Goal: Navigation & Orientation: Find specific page/section

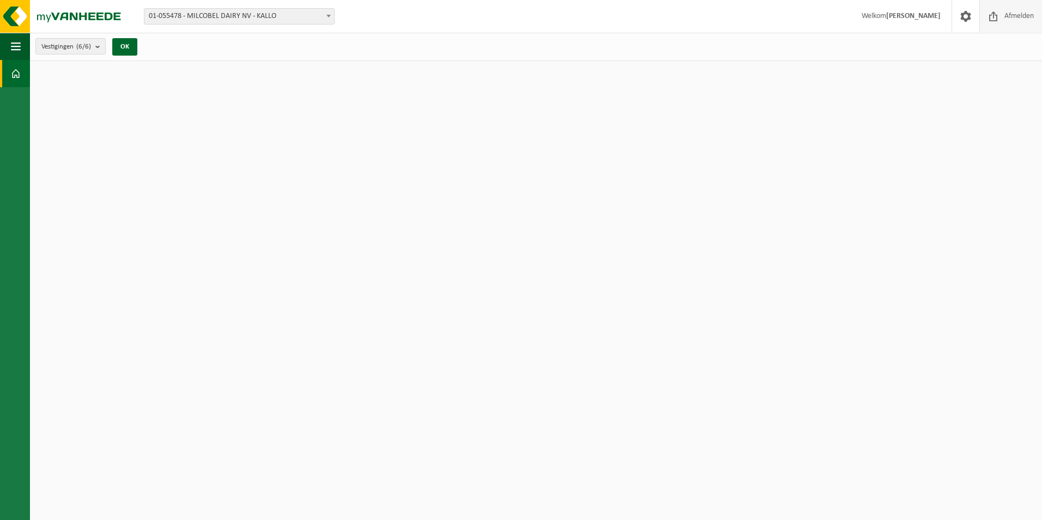
click at [1021, 13] on span "Afmelden" at bounding box center [1019, 16] width 35 height 32
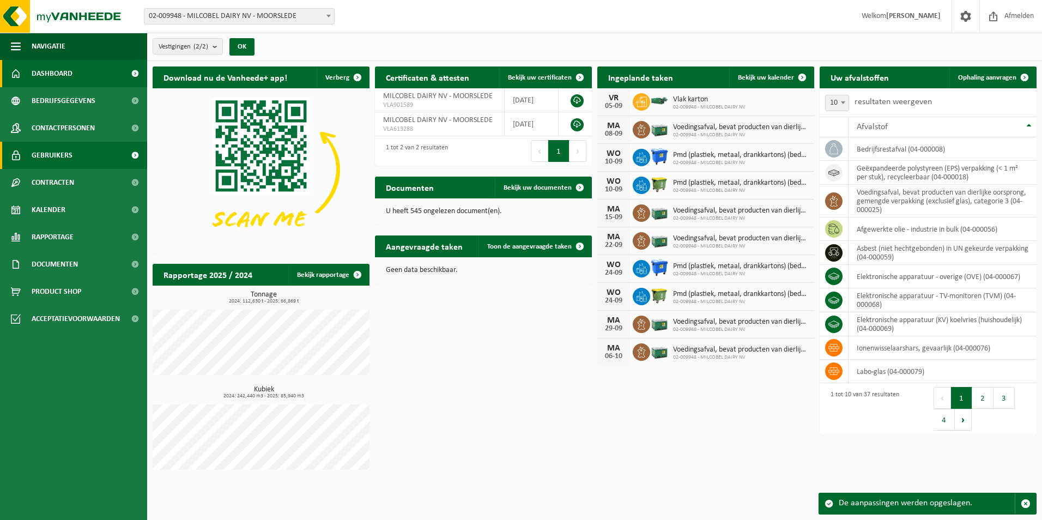
click at [65, 150] on span "Gebruikers" at bounding box center [52, 155] width 41 height 27
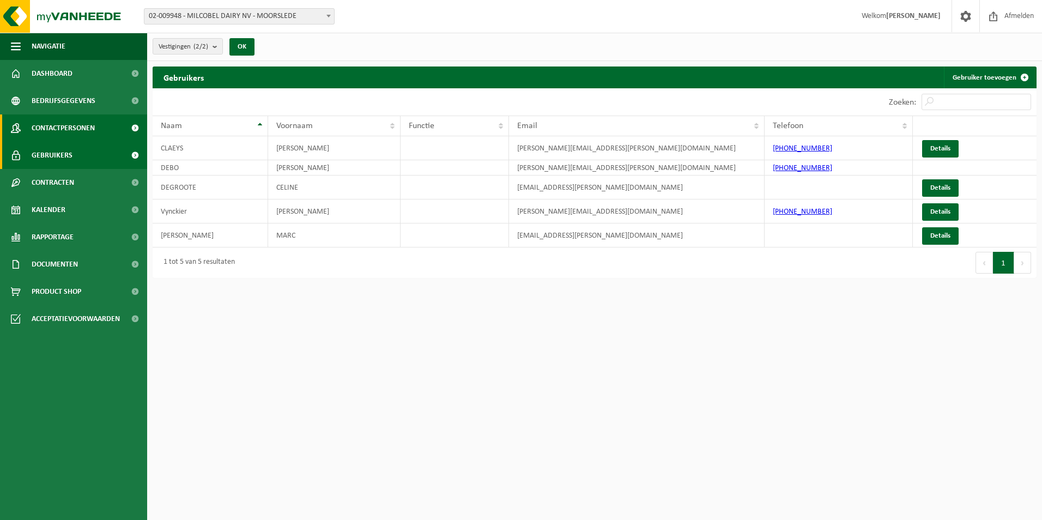
click at [105, 125] on link "Contactpersonen" at bounding box center [73, 127] width 147 height 27
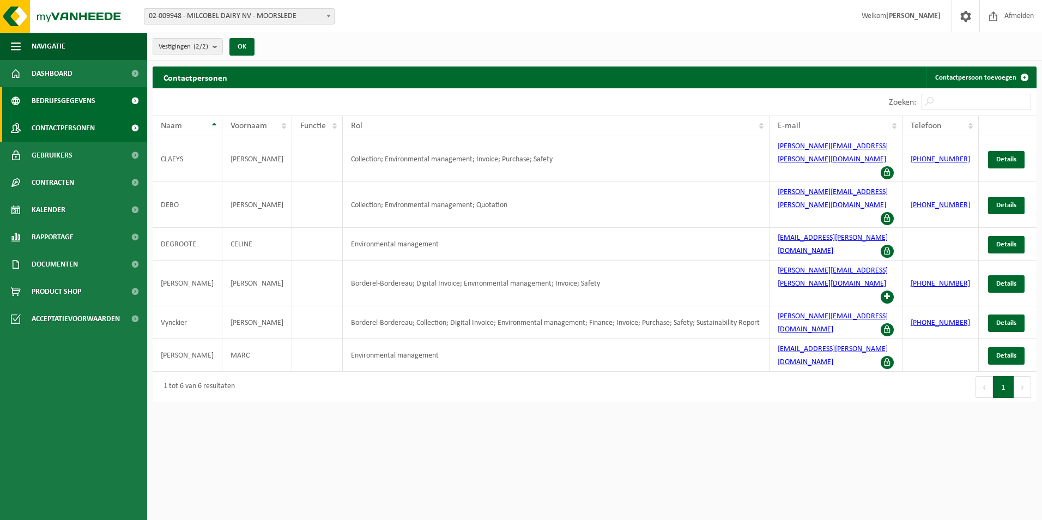
click at [82, 98] on span "Bedrijfsgegevens" at bounding box center [64, 100] width 64 height 27
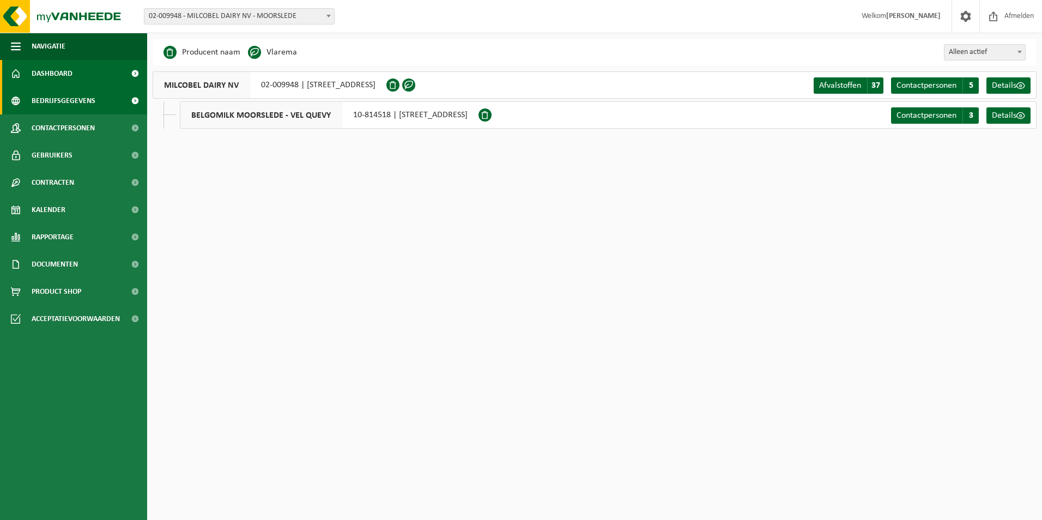
click at [69, 72] on span "Dashboard" at bounding box center [52, 73] width 41 height 27
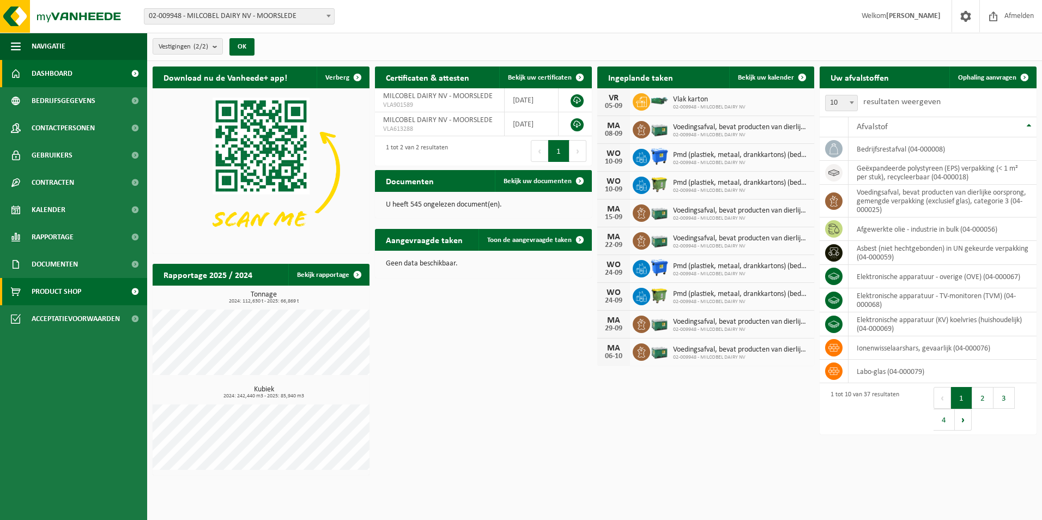
click at [65, 286] on span "Product Shop" at bounding box center [57, 291] width 50 height 27
